Goal: Task Accomplishment & Management: Use online tool/utility

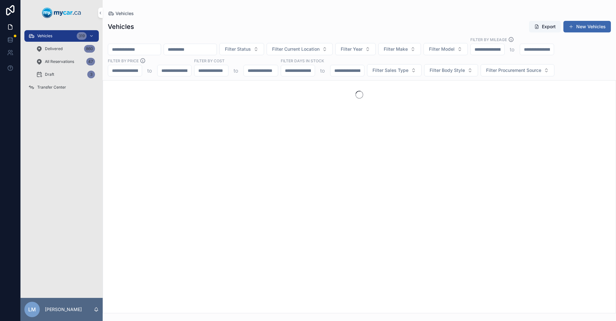
click at [148, 50] on input "scrollable content" at bounding box center [134, 49] width 53 height 9
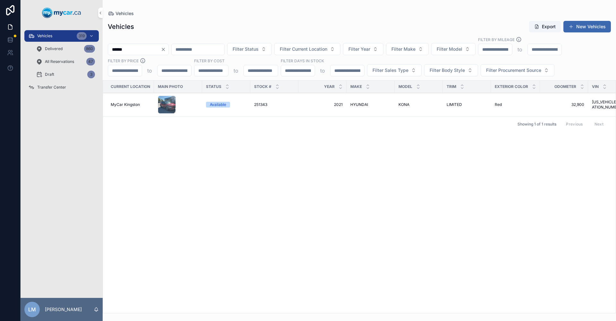
type input "******"
click at [368, 103] on span "HYUNDAI" at bounding box center [359, 104] width 18 height 5
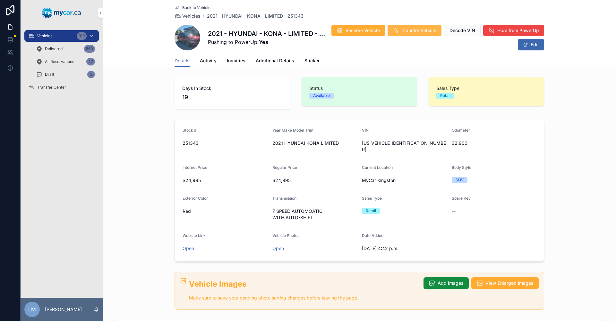
click at [437, 29] on span "Transfer Vehicle" at bounding box center [419, 30] width 35 height 6
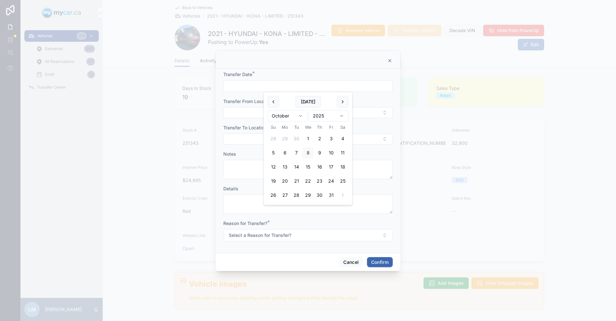
click at [383, 89] on input "text" at bounding box center [308, 86] width 169 height 9
click at [309, 103] on button "Today" at bounding box center [308, 102] width 25 height 12
type input "**********"
click at [385, 114] on button "Select Button" at bounding box center [307, 112] width 169 height 11
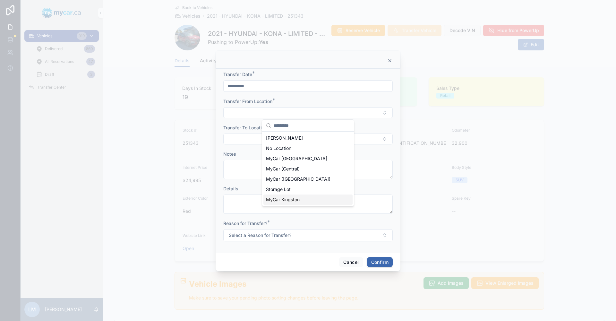
click at [288, 200] on span "MyCar Kingston" at bounding box center [283, 199] width 34 height 6
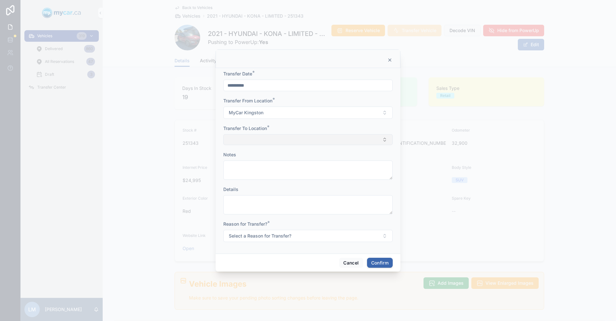
click at [385, 140] on button "Select Button" at bounding box center [307, 139] width 169 height 11
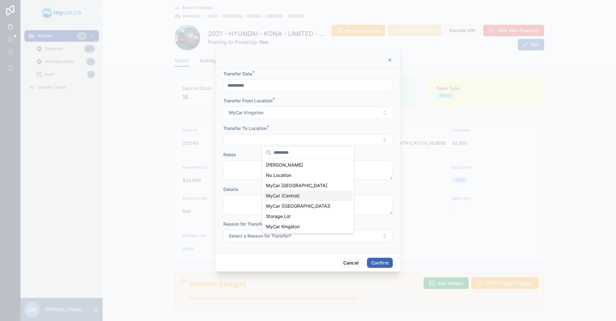
click at [290, 197] on span "MyCar (Central)" at bounding box center [283, 196] width 34 height 6
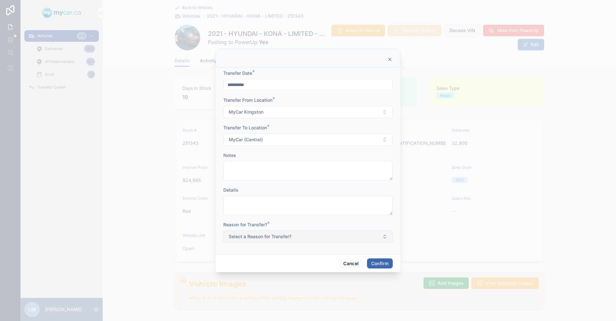
click at [385, 237] on button "Select a Reason for Transfer?" at bounding box center [307, 236] width 169 height 12
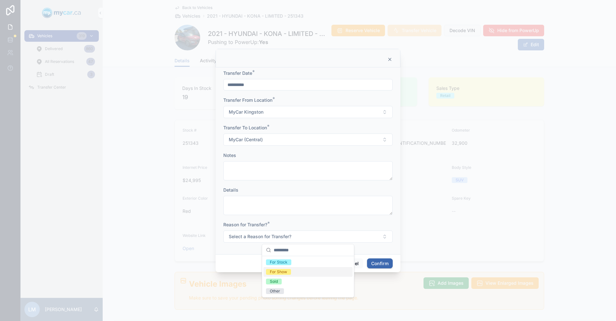
click at [289, 275] on div "For Show" at bounding box center [308, 272] width 89 height 10
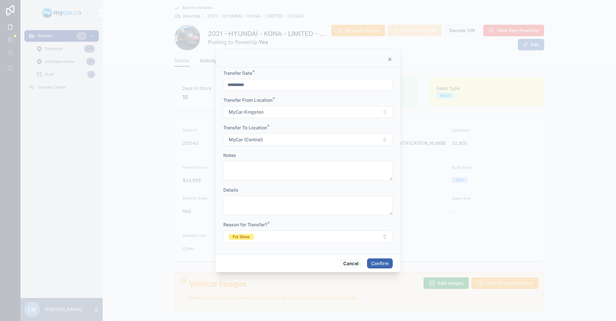
click at [377, 264] on button "Confirm" at bounding box center [380, 263] width 26 height 10
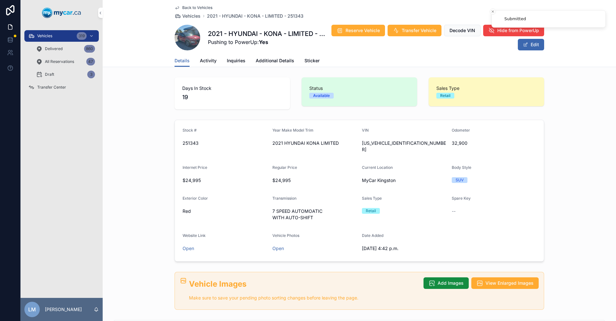
click at [39, 87] on span "Transfer Center" at bounding box center [51, 87] width 29 height 5
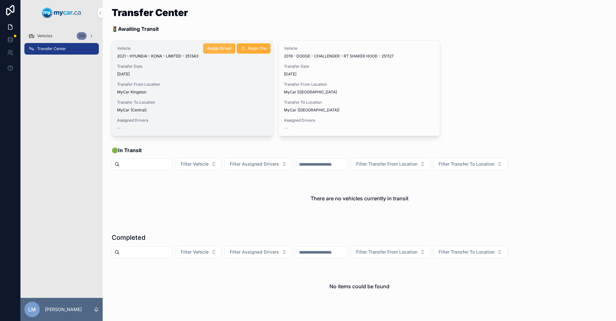
click at [210, 52] on button "Assign Driver" at bounding box center [219, 48] width 32 height 10
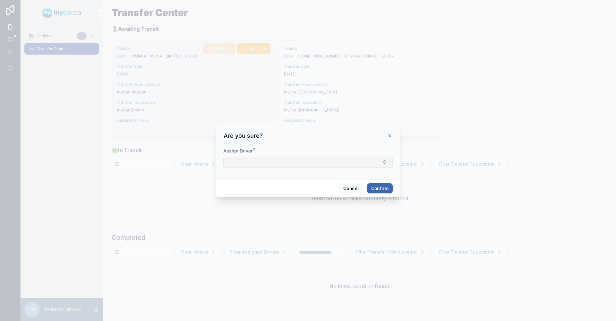
click at [385, 163] on button "Select Button" at bounding box center [307, 162] width 169 height 11
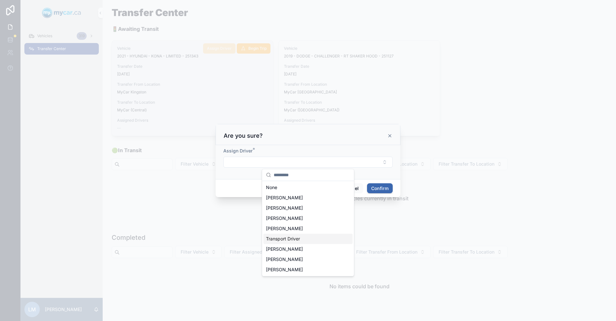
click at [299, 238] on span "Transport Driver" at bounding box center [283, 239] width 34 height 6
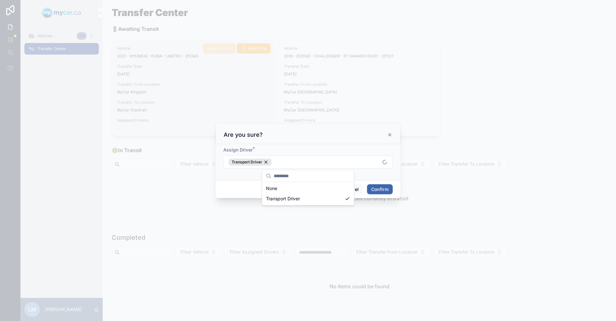
click at [384, 190] on button "Confirm" at bounding box center [380, 189] width 26 height 10
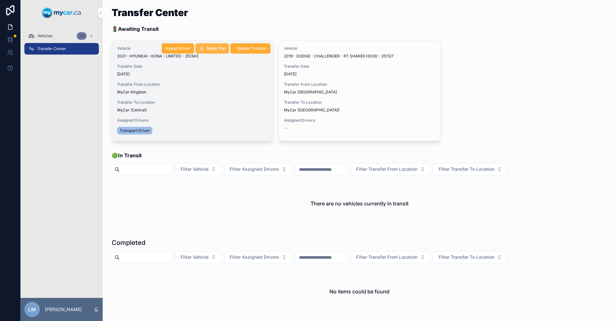
click at [207, 46] on button "Begin Trip" at bounding box center [212, 48] width 34 height 10
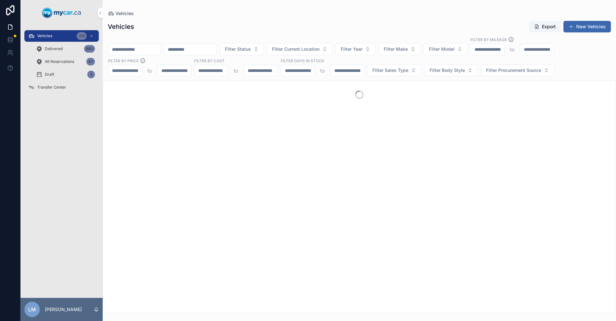
click at [152, 50] on input "scrollable content" at bounding box center [134, 49] width 53 height 9
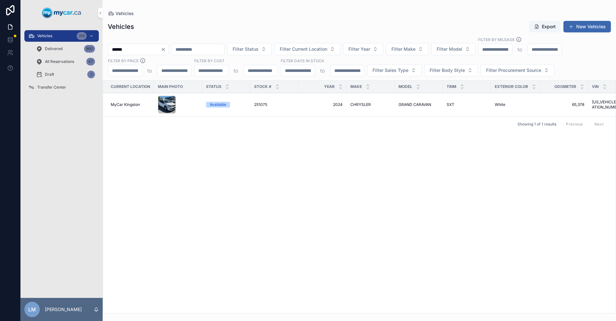
type input "******"
click at [341, 106] on span "2024" at bounding box center [322, 104] width 40 height 5
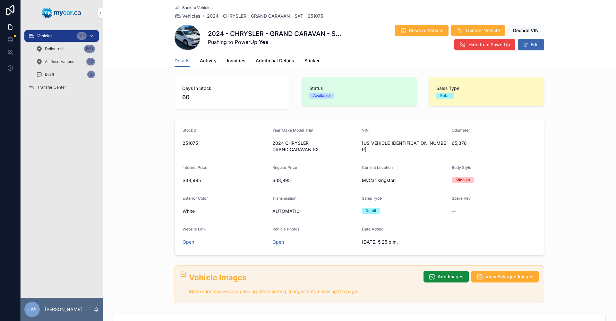
click at [184, 8] on span "Back to Vehicles" at bounding box center [197, 7] width 30 height 5
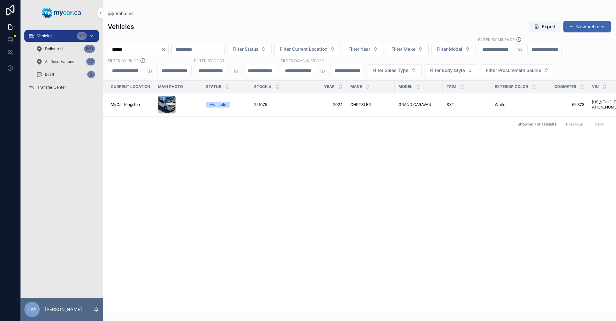
click at [124, 48] on input "******" at bounding box center [134, 49] width 53 height 9
type input "******"
click at [172, 101] on div "scrollable content" at bounding box center [167, 105] width 18 height 18
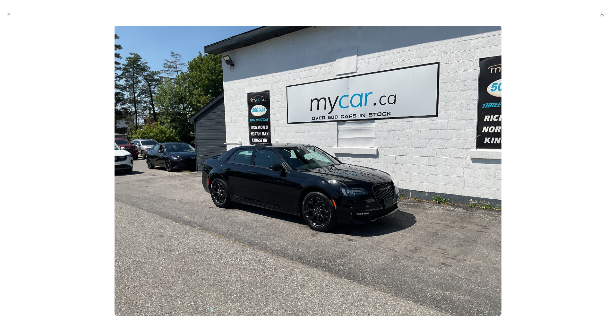
click at [4, 13] on div at bounding box center [308, 160] width 616 height 321
click at [9, 14] on icon "Close modal" at bounding box center [9, 14] width 2 height 2
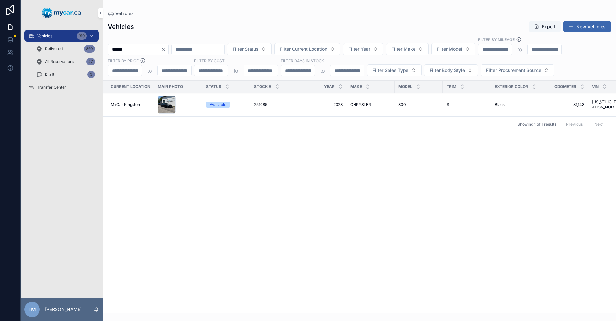
click at [124, 106] on span "MyCar Kingston" at bounding box center [125, 104] width 29 height 5
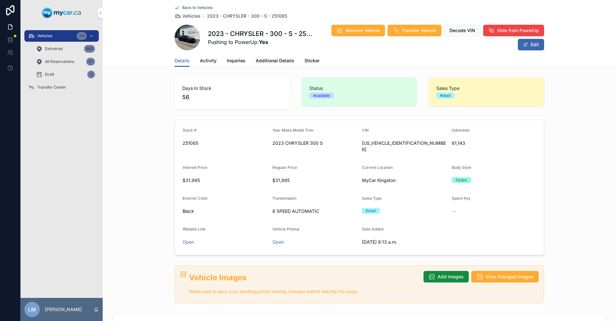
click at [457, 142] on span "81,143" at bounding box center [494, 143] width 85 height 6
click at [457, 145] on span "81,143" at bounding box center [494, 143] width 85 height 6
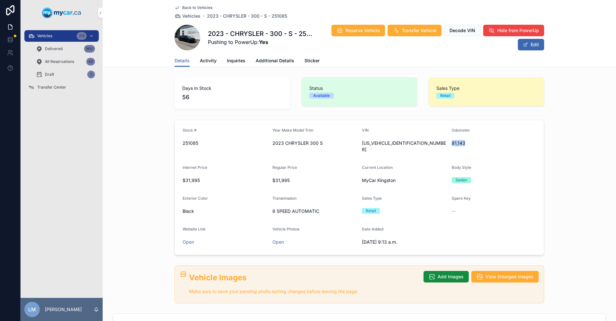
click at [457, 145] on span "81,143" at bounding box center [494, 143] width 85 height 6
copy span "81,143"
click at [367, 141] on span "[US_VEHICLE_IDENTIFICATION_NUMBER]" at bounding box center [404, 146] width 85 height 13
copy span "[US_VEHICLE_IDENTIFICATION_NUMBER]"
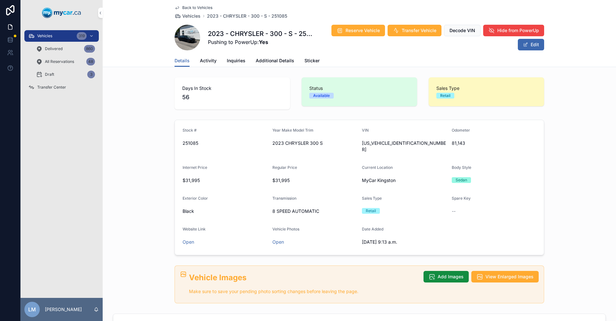
click at [178, 4] on div "Back to Vehicles Vehicles 2023 - CHRYSLER - 300 - S - 251085 2023 - CHRYSLER - …" at bounding box center [360, 27] width 370 height 55
click at [175, 9] on icon "scrollable content" at bounding box center [177, 7] width 5 height 5
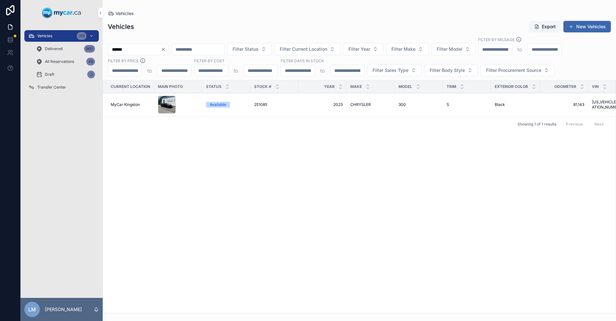
click at [169, 53] on div "******" at bounding box center [138, 50] width 61 height 12
click at [151, 50] on input "******" at bounding box center [134, 49] width 53 height 9
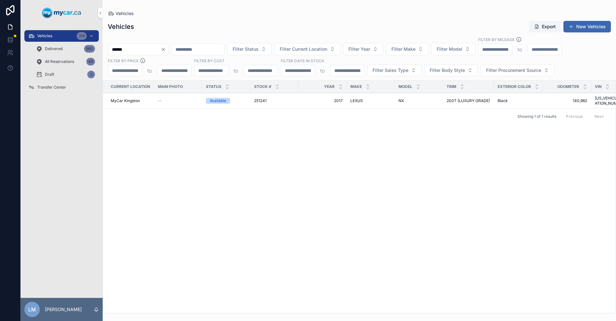
type input "******"
click at [266, 98] on span "251241" at bounding box center [260, 100] width 13 height 5
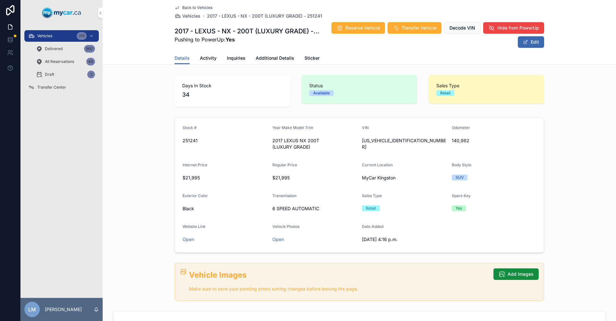
click at [455, 140] on span "140,982" at bounding box center [494, 140] width 85 height 6
copy span "140,982"
click at [386, 139] on span "[US_VEHICLE_IDENTIFICATION_NUMBER]" at bounding box center [404, 143] width 85 height 13
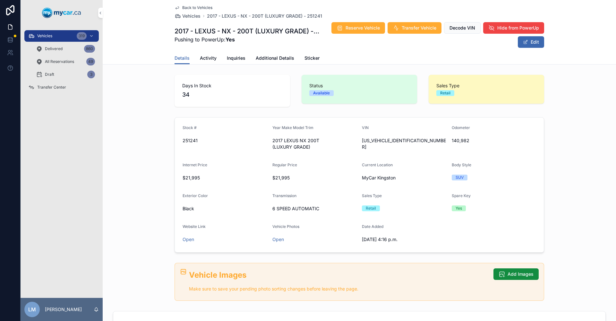
copy span "[US_VEHICLE_IDENTIFICATION_NUMBER]"
click at [384, 138] on span "[US_VEHICLE_IDENTIFICATION_NUMBER]" at bounding box center [404, 143] width 85 height 13
copy span "[US_VEHICLE_IDENTIFICATION_NUMBER]"
